Goal: Navigation & Orientation: Find specific page/section

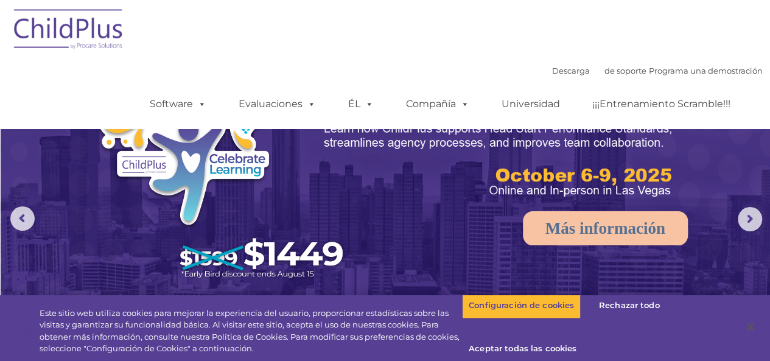
click at [118, 44] on img at bounding box center [69, 31] width 122 height 61
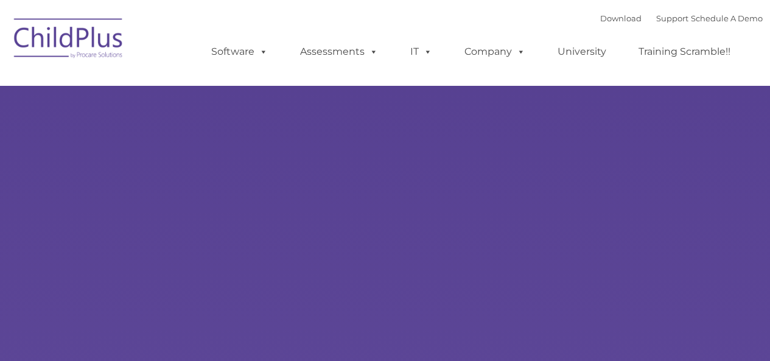
type input ""
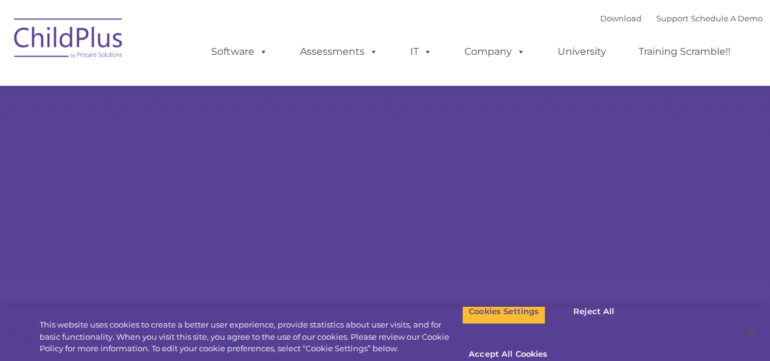
select select "MEDIUM"
